Goal: Information Seeking & Learning: Compare options

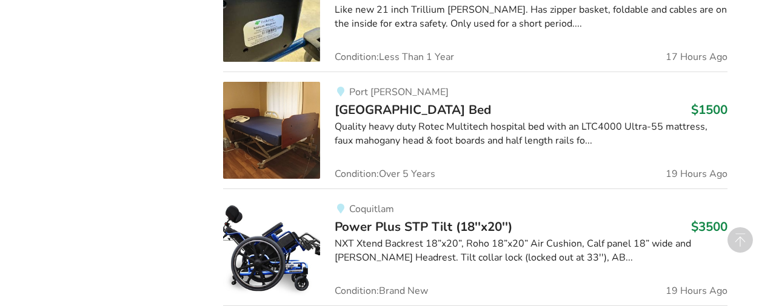
scroll to position [1216, 0]
click at [343, 131] on div "Quality heavy duty Rotec Multitech hospital bed with an LTC4000 Ultra-55 mattre…" at bounding box center [531, 133] width 392 height 28
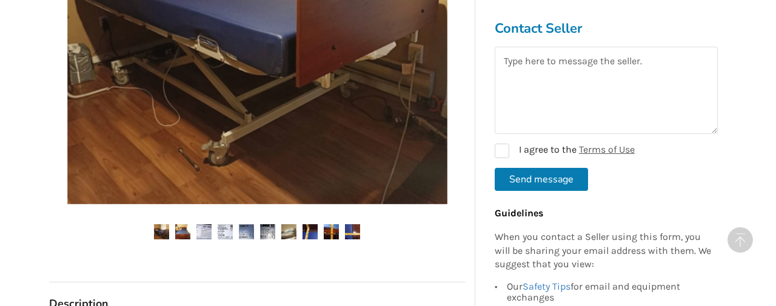
scroll to position [401, 0]
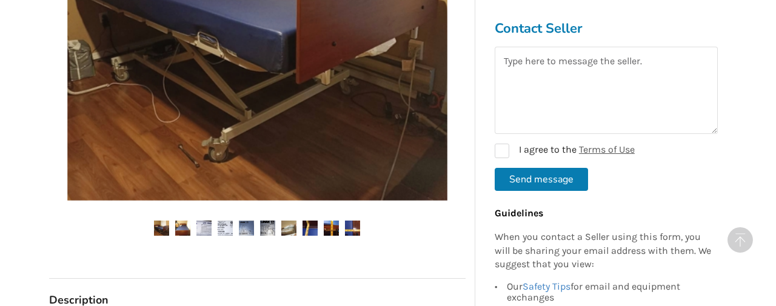
click at [184, 227] on img at bounding box center [182, 228] width 15 height 15
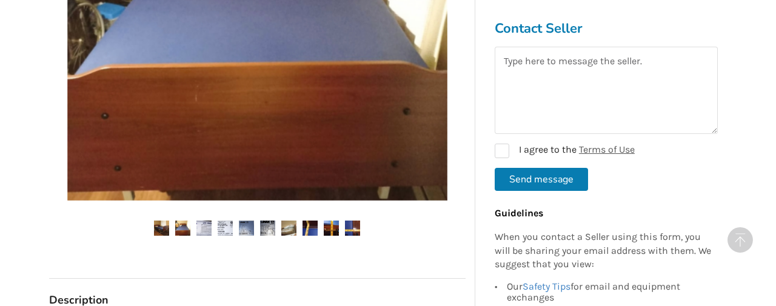
click at [201, 227] on img at bounding box center [203, 228] width 15 height 15
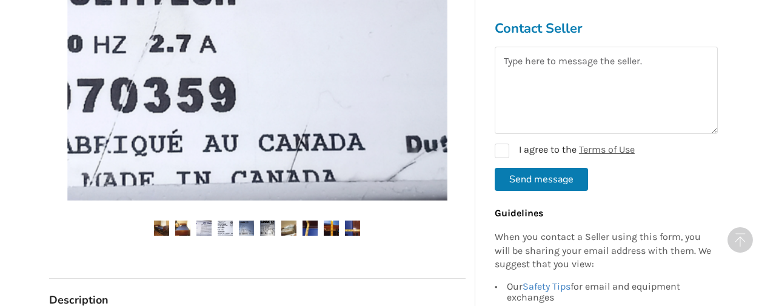
click at [222, 227] on img at bounding box center [225, 228] width 15 height 15
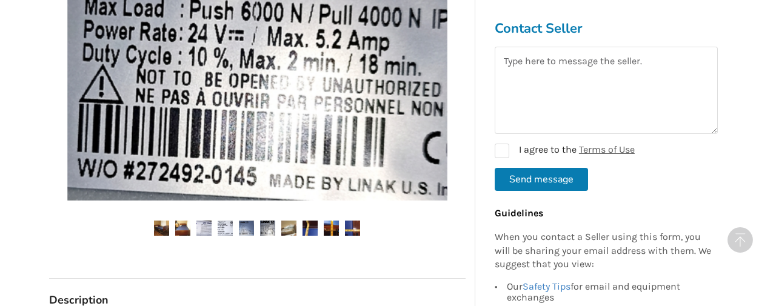
click at [244, 226] on img at bounding box center [246, 228] width 15 height 15
click at [264, 227] on img at bounding box center [267, 228] width 15 height 15
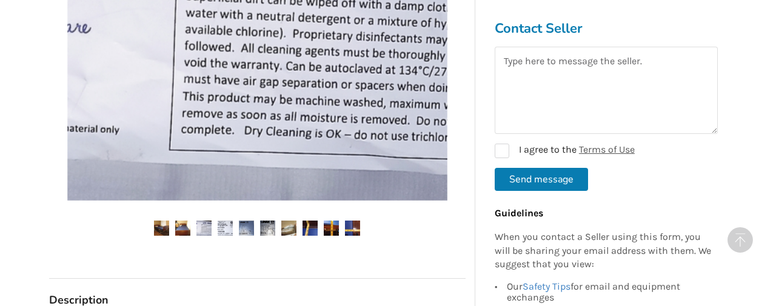
click at [283, 230] on img at bounding box center [288, 228] width 15 height 15
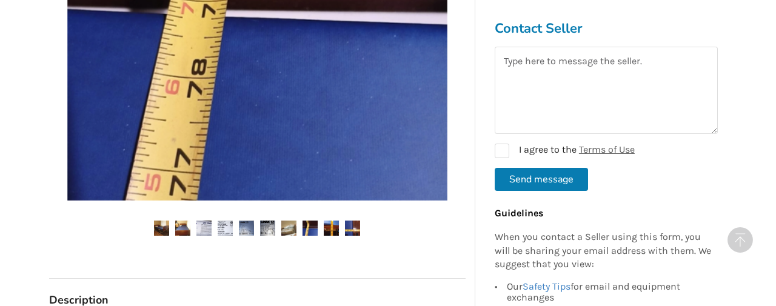
click at [308, 225] on img at bounding box center [310, 228] width 15 height 15
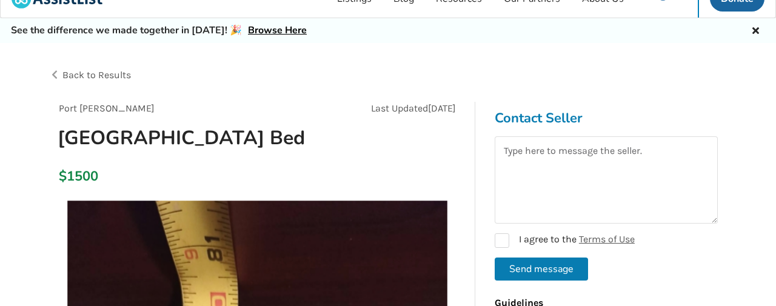
scroll to position [0, 0]
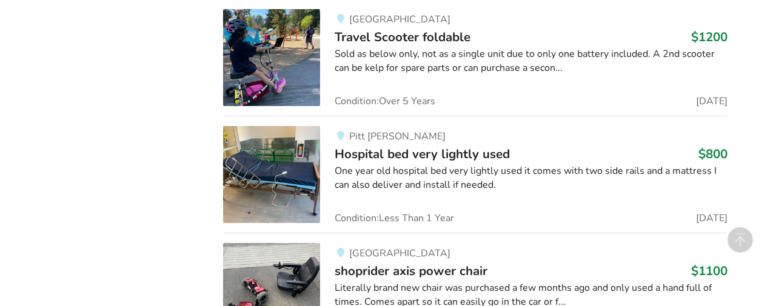
scroll to position [5406, 0]
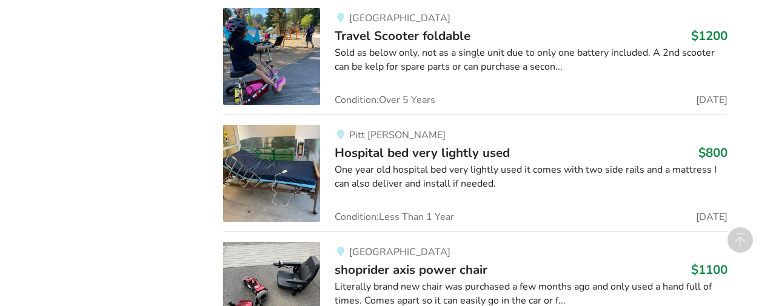
click at [280, 154] on img at bounding box center [271, 173] width 97 height 97
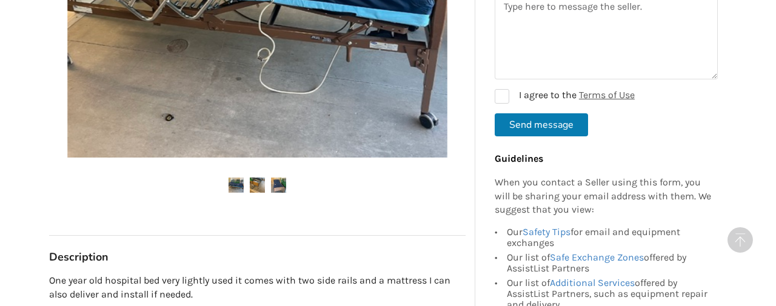
scroll to position [470, 0]
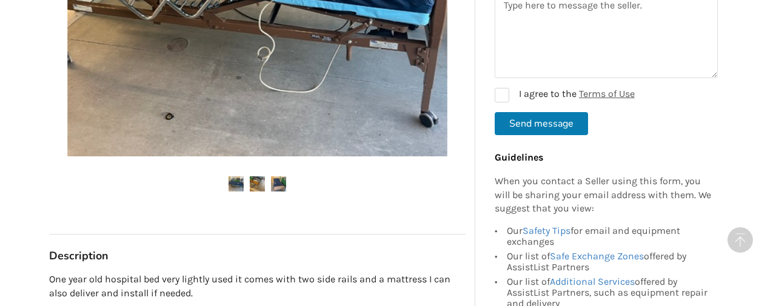
click at [257, 179] on img at bounding box center [257, 183] width 15 height 15
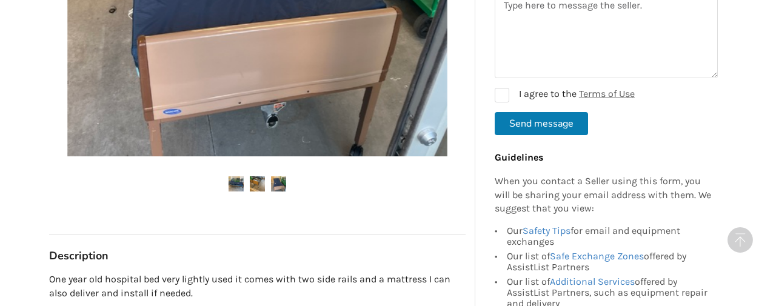
click at [278, 181] on img at bounding box center [278, 183] width 15 height 15
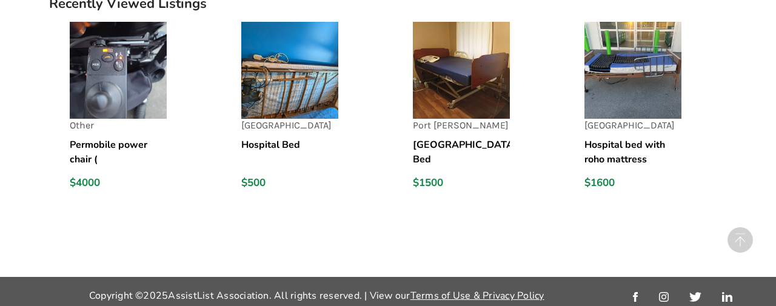
scroll to position [1304, 0]
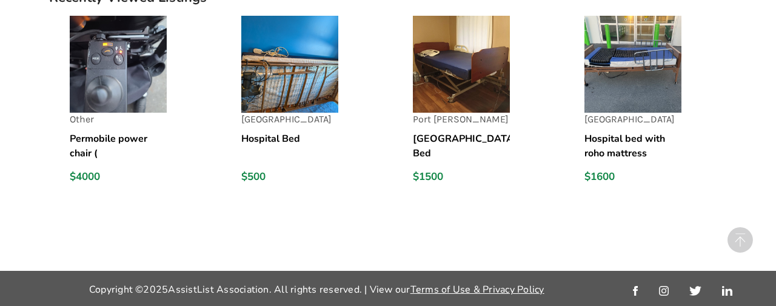
click at [598, 146] on h5 "Hospital bed with roho mattress" at bounding box center [632, 146] width 97 height 29
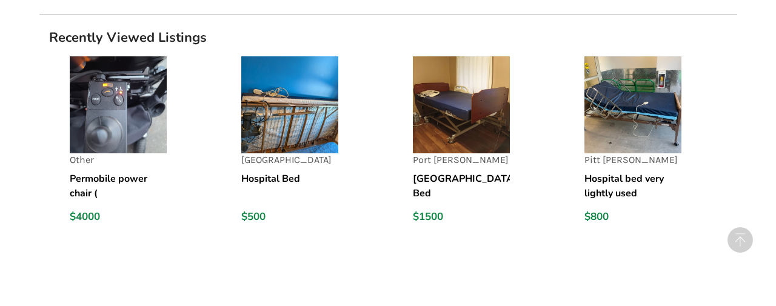
scroll to position [1243, 0]
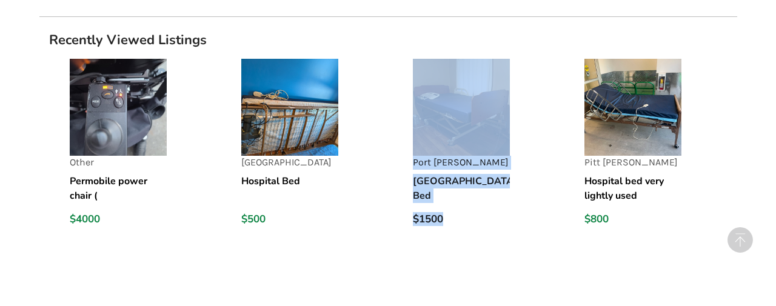
click at [426, 182] on h5 "[GEOGRAPHIC_DATA] Bed" at bounding box center [461, 188] width 97 height 29
